Goal: Information Seeking & Learning: Learn about a topic

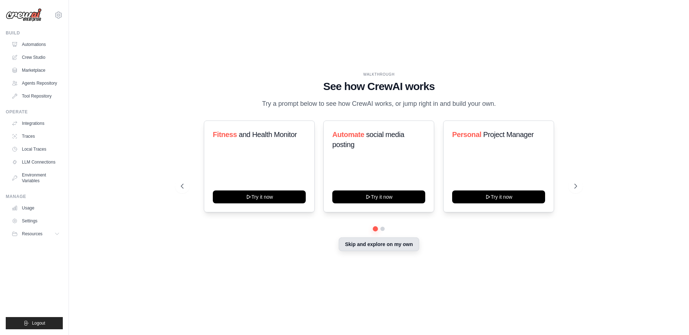
click at [376, 245] on button "Skip and explore on my own" at bounding box center [379, 244] width 80 height 14
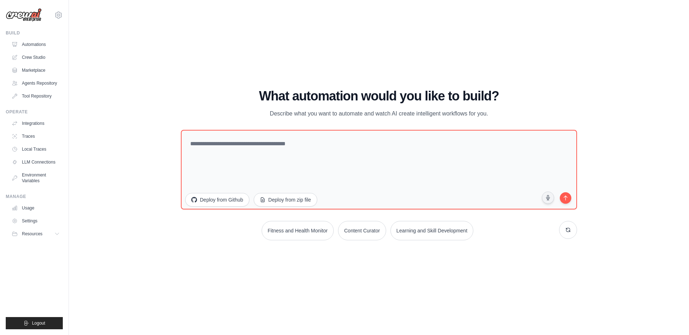
click at [27, 20] on img at bounding box center [24, 15] width 36 height 14
click at [32, 45] on link "Automations" at bounding box center [36, 44] width 54 height 11
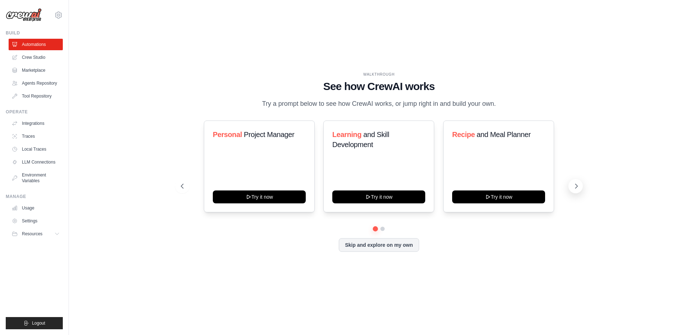
click at [574, 185] on icon at bounding box center [576, 186] width 7 height 7
click at [578, 185] on icon at bounding box center [576, 186] width 7 height 7
click at [183, 187] on icon at bounding box center [181, 186] width 7 height 7
click at [30, 58] on link "Crew Studio" at bounding box center [36, 57] width 54 height 11
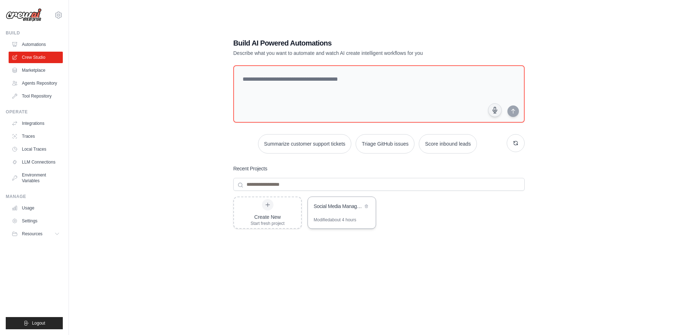
click at [339, 217] on div "Modified about 4 hours" at bounding box center [335, 220] width 43 height 6
click at [36, 71] on link "Marketplace" at bounding box center [36, 70] width 54 height 11
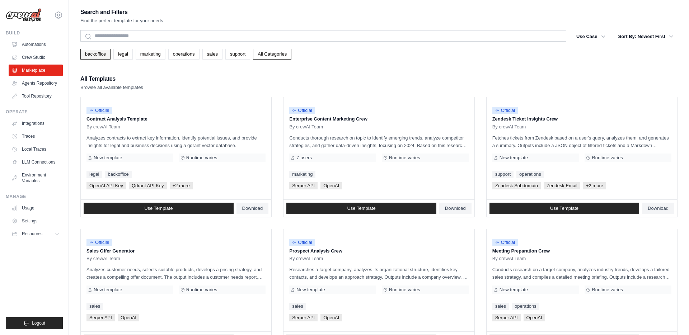
click at [99, 57] on link "backoffice" at bounding box center [95, 54] width 30 height 11
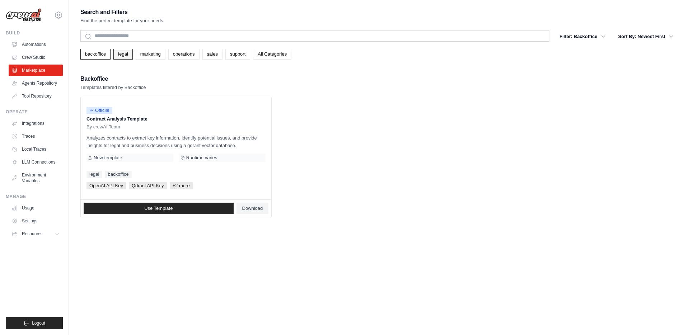
click at [126, 55] on link "legal" at bounding box center [122, 54] width 19 height 11
click at [147, 57] on link "marketing" at bounding box center [151, 54] width 30 height 11
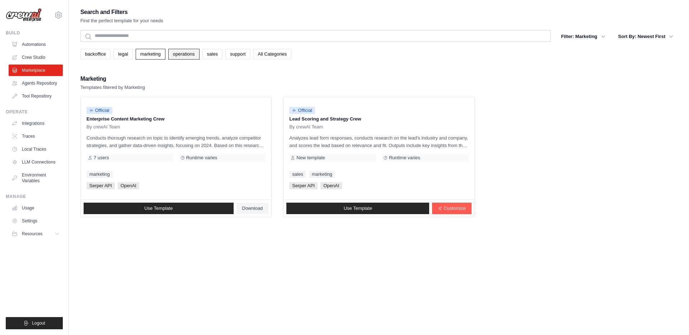
click at [189, 57] on link "operations" at bounding box center [183, 54] width 31 height 11
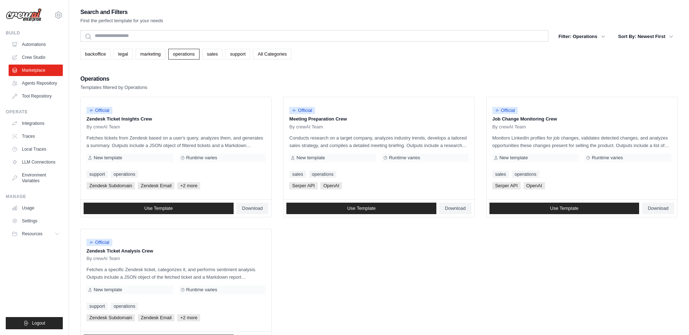
click at [217, 60] on div "Search and Filters Find the perfect template for your needs Search Filter: Oper…" at bounding box center [378, 178] width 597 height 342
click at [216, 57] on link "sales" at bounding box center [212, 54] width 20 height 11
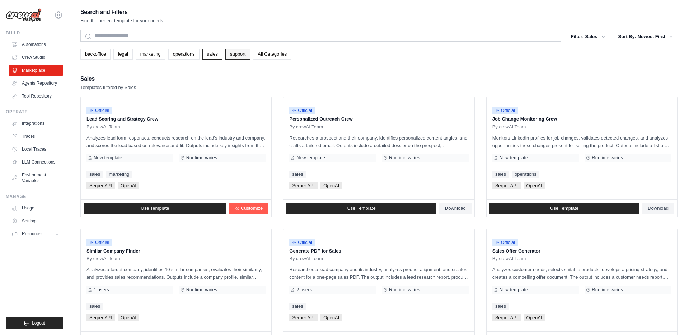
click at [235, 56] on link "support" at bounding box center [237, 54] width 25 height 11
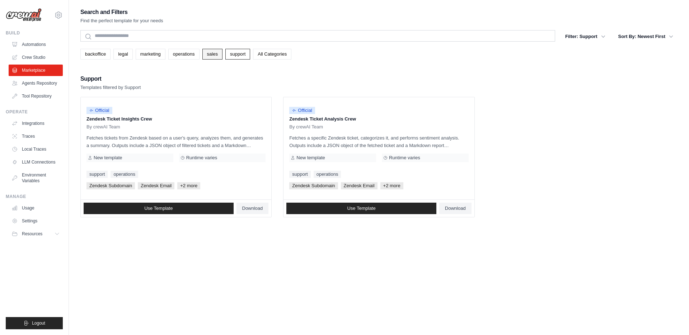
click at [213, 54] on link "sales" at bounding box center [212, 54] width 20 height 11
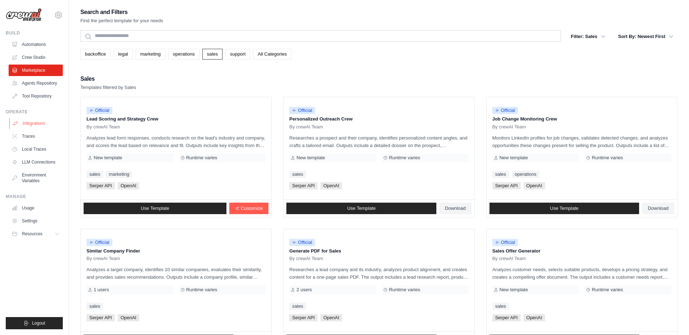
click at [29, 123] on link "Integrations" at bounding box center [36, 123] width 54 height 11
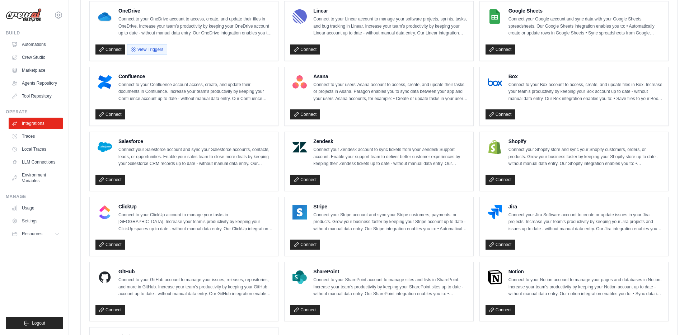
scroll to position [356, 0]
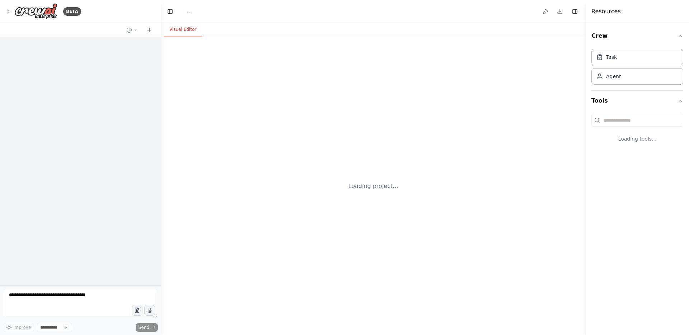
select select "****"
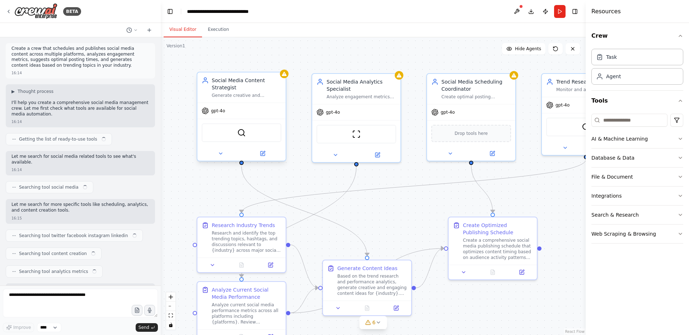
scroll to position [543, 0]
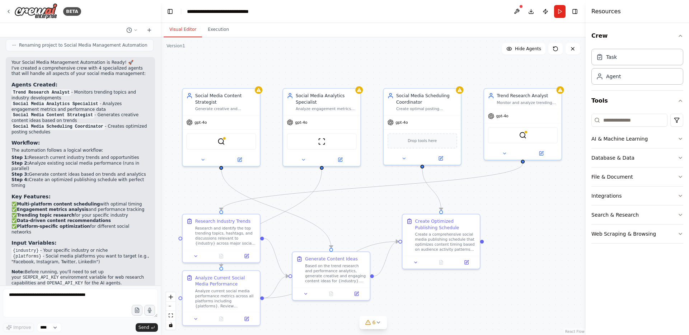
drag, startPoint x: 357, startPoint y: 220, endPoint x: 330, endPoint y: 221, distance: 26.6
click at [330, 221] on div ".deletable-edge-delete-btn { width: 20px; height: 20px; border: 0px solid #ffff…" at bounding box center [373, 186] width 425 height 298
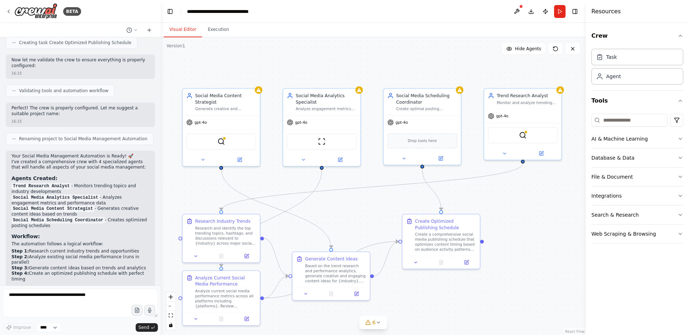
scroll to position [434, 0]
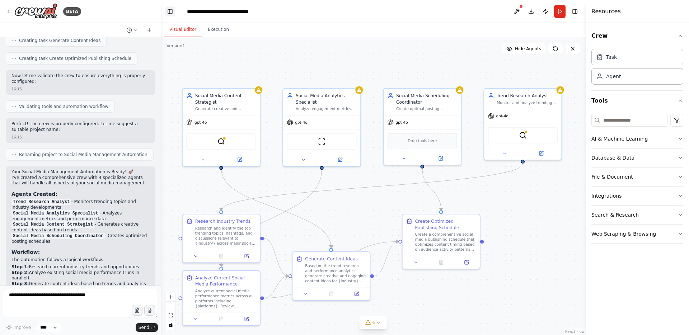
click at [173, 12] on button "Toggle Left Sidebar" at bounding box center [170, 11] width 10 height 10
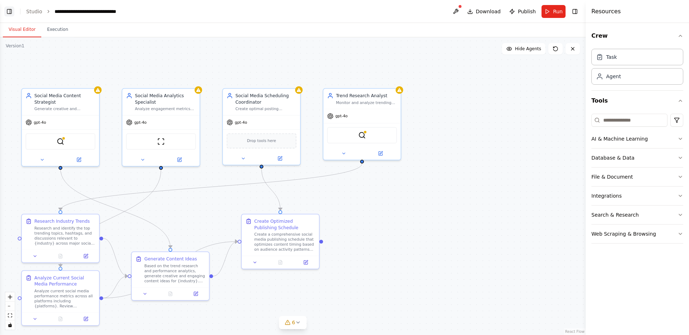
click at [8, 11] on button "Toggle Left Sidebar" at bounding box center [9, 11] width 10 height 10
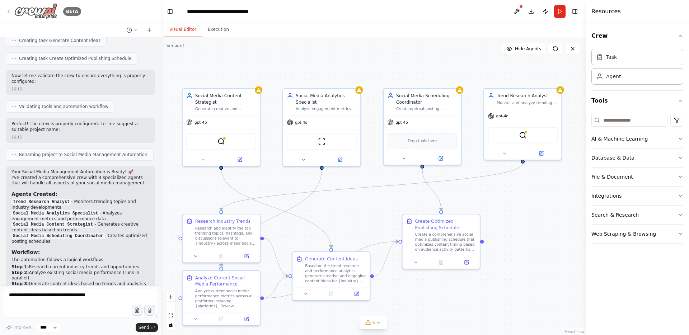
click at [9, 13] on icon at bounding box center [8, 11] width 1 height 3
